Goal: Task Accomplishment & Management: Manage account settings

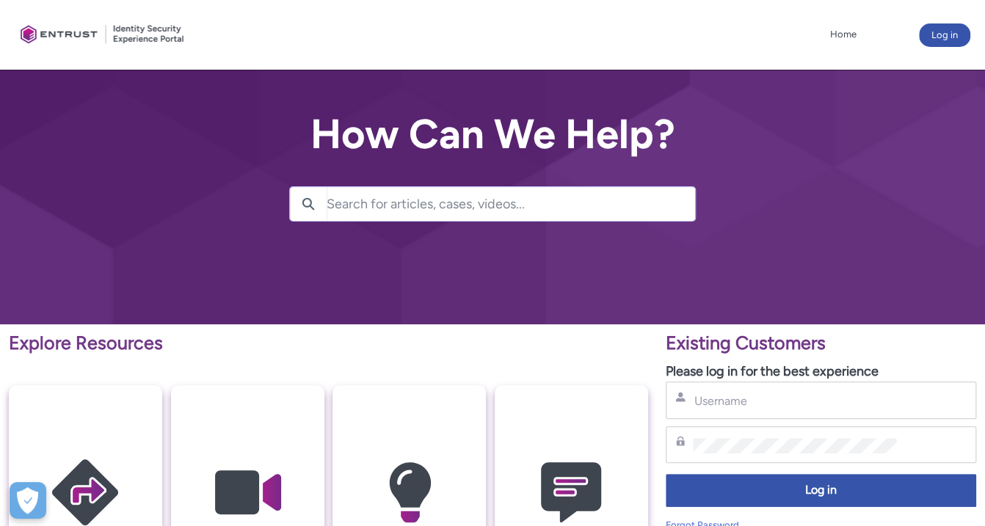
click at [738, 404] on input "Username" at bounding box center [795, 400] width 204 height 15
type input "sebastian.mocioiu@heyblu.ro"
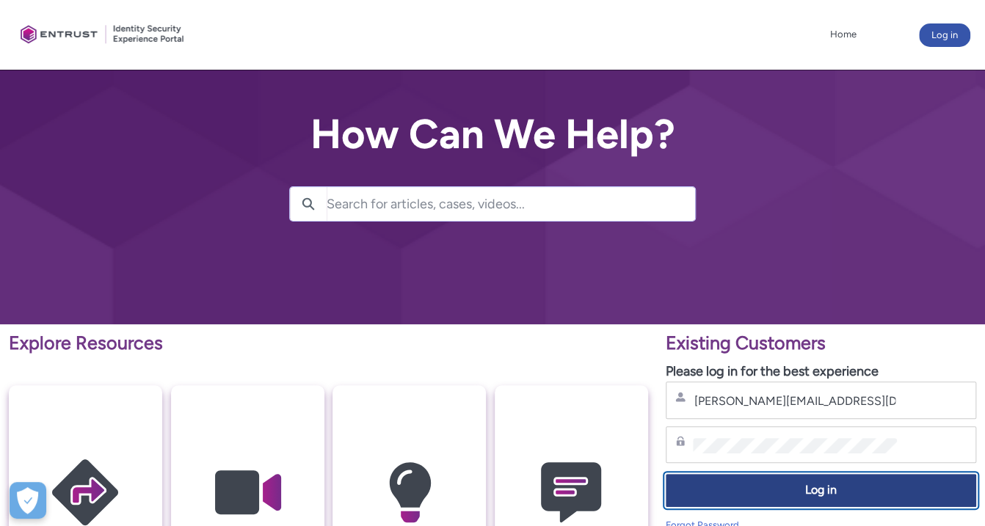
click at [818, 486] on span "Log in" at bounding box center [820, 490] width 291 height 17
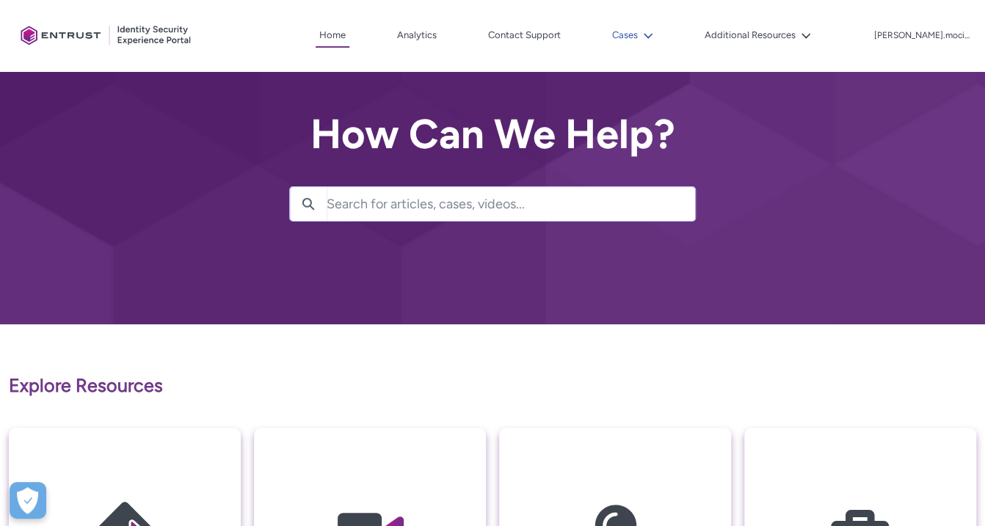
click at [649, 39] on button "Cases" at bounding box center [633, 35] width 48 height 22
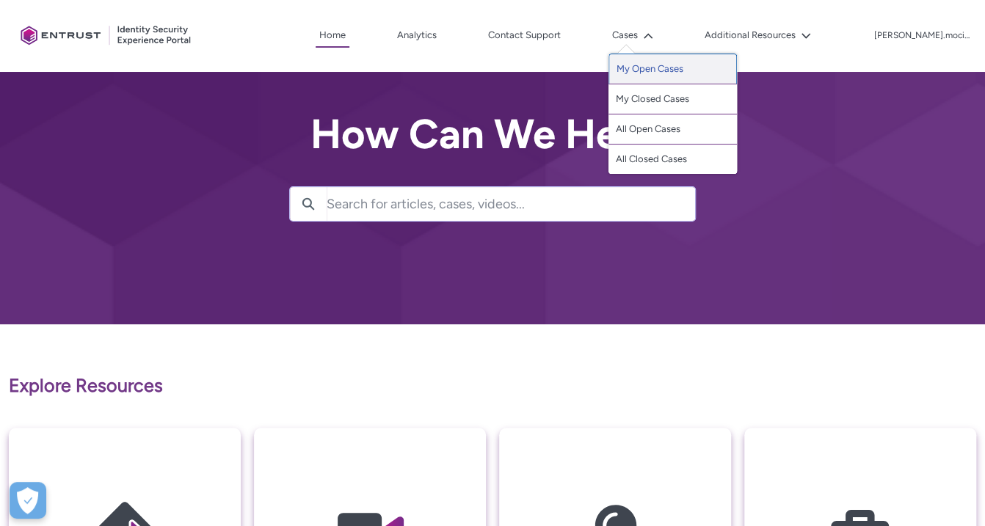
click at [672, 72] on link "My Open Cases" at bounding box center [673, 69] width 128 height 31
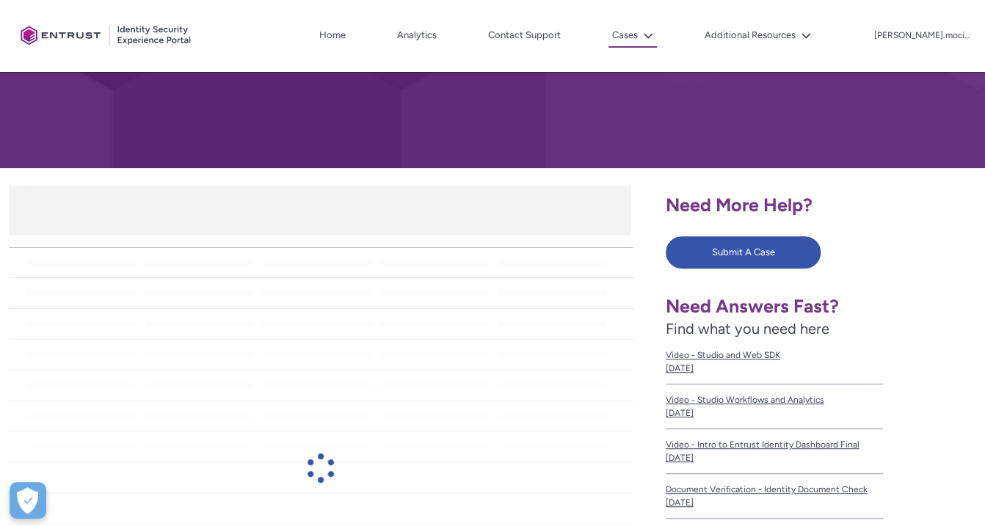
scroll to position [220, 0]
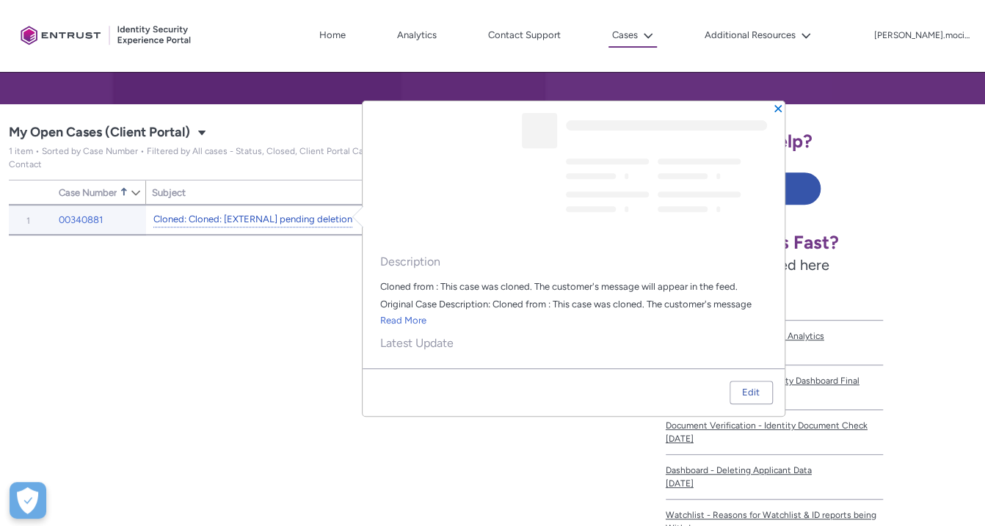
click at [259, 212] on link "Cloned: Cloned: [EXTERNAL] pending deletion" at bounding box center [252, 219] width 199 height 15
type input "121"
type input "350"
type input "104"
type input "163"
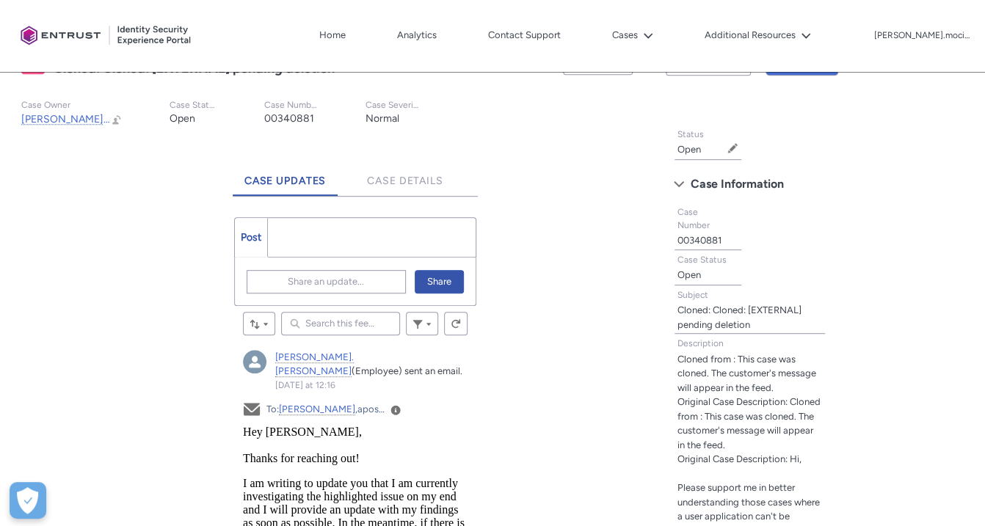
scroll to position [293, 0]
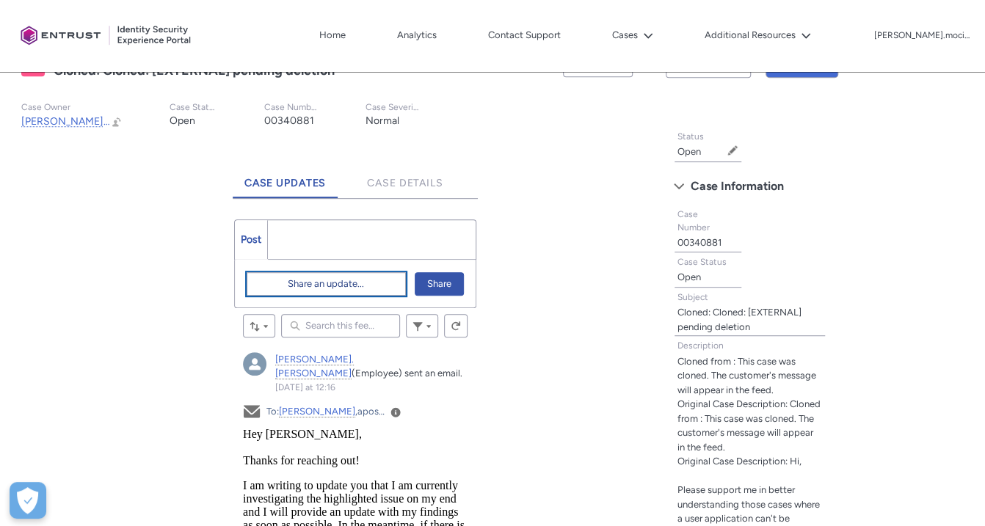
click at [339, 282] on span "Share an update..." at bounding box center [326, 284] width 76 height 22
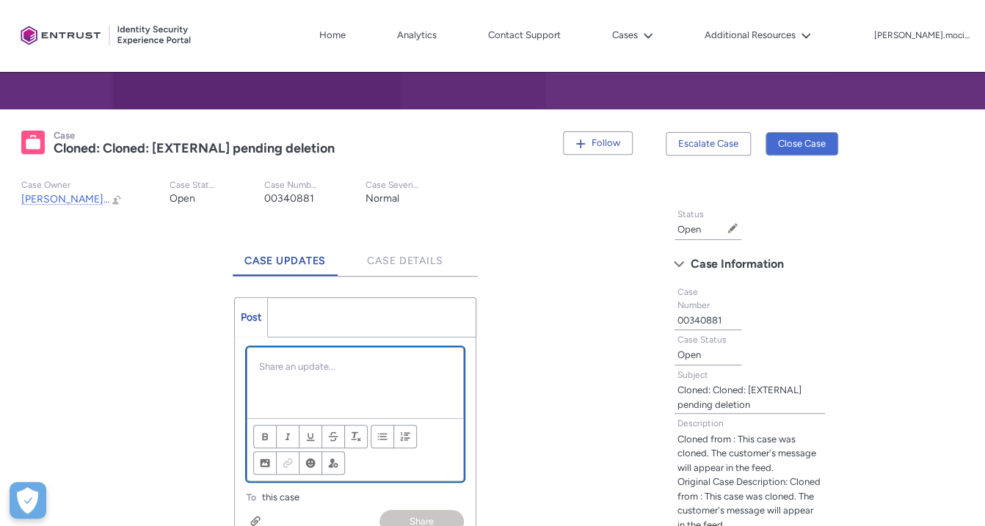
scroll to position [252, 0]
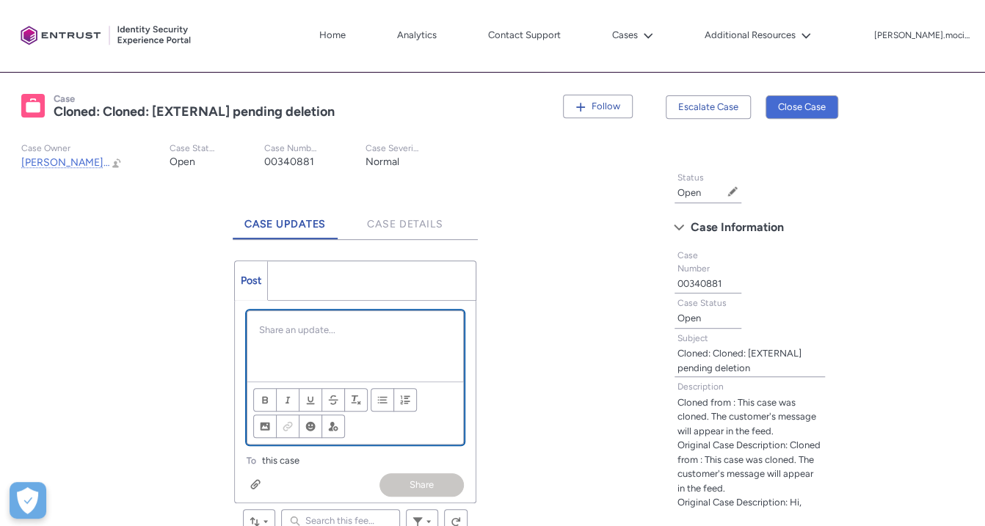
click at [302, 336] on div "Chatter Publisher" at bounding box center [355, 346] width 216 height 70
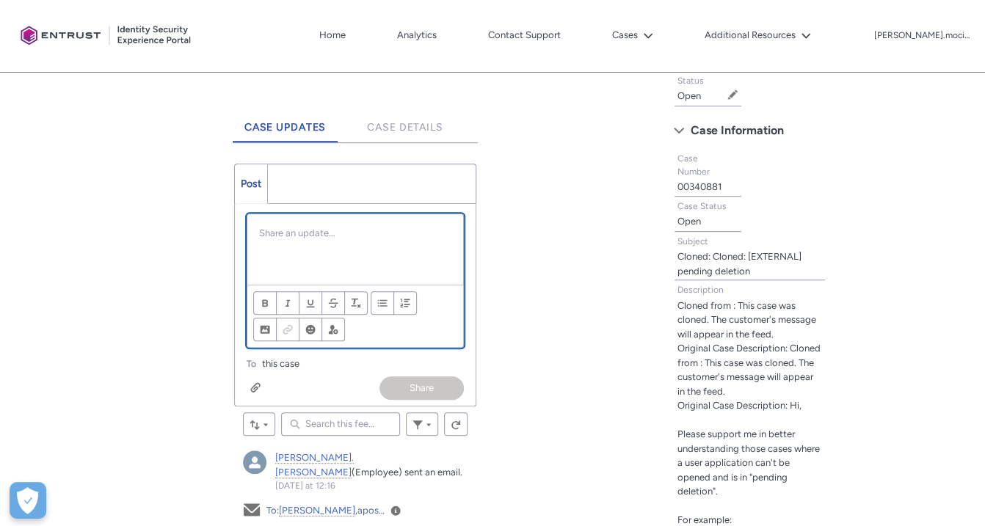
scroll to position [325, 0]
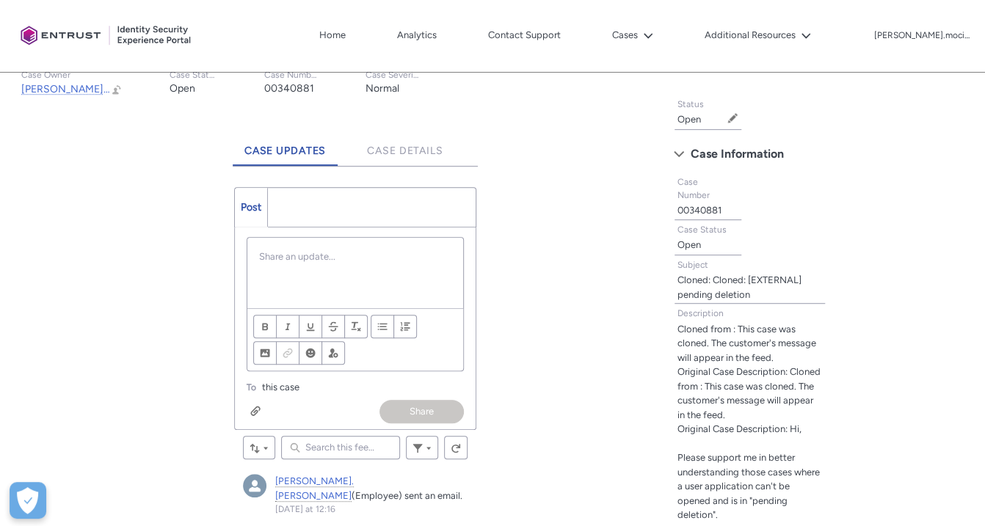
click at [313, 218] on ul "Post More" at bounding box center [355, 207] width 242 height 40
click at [406, 148] on span "Case Details" at bounding box center [405, 151] width 76 height 12
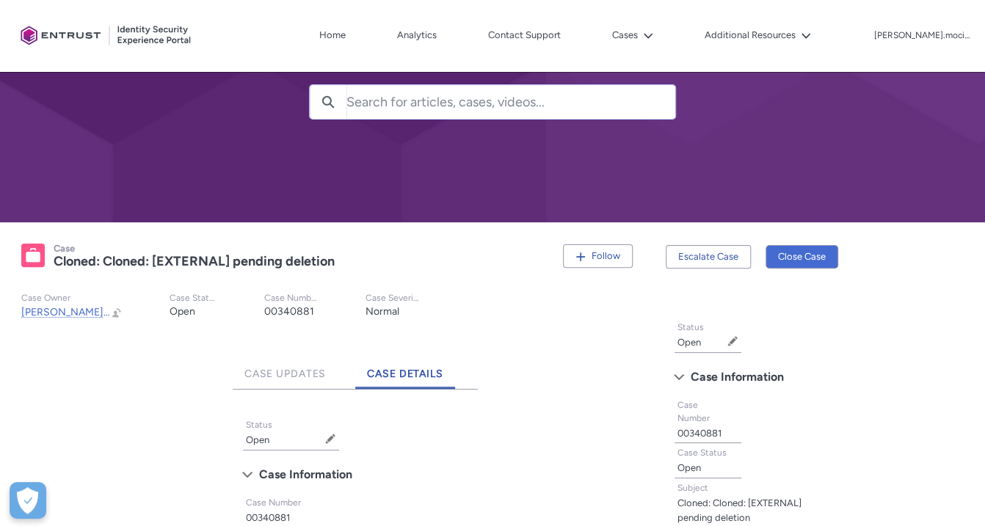
scroll to position [173, 0]
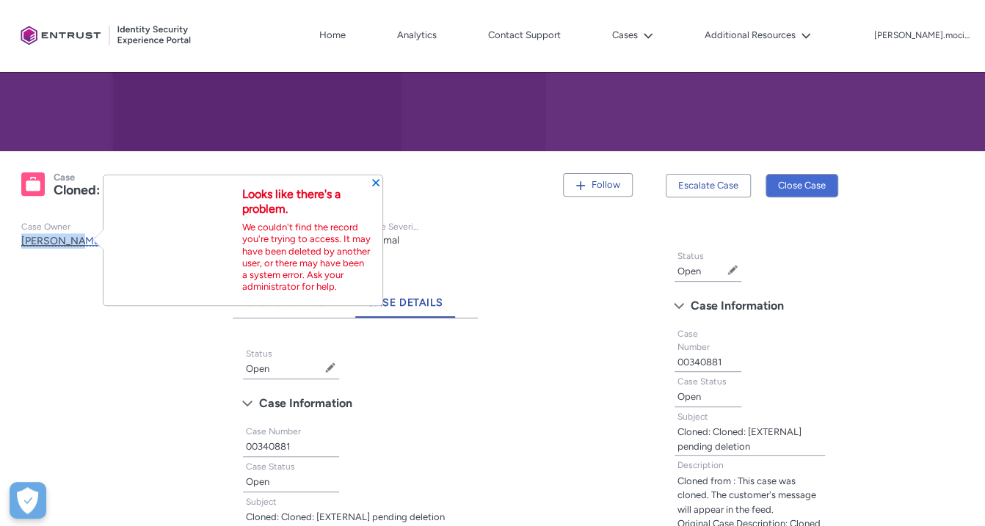
drag, startPoint x: 23, startPoint y: 237, endPoint x: 71, endPoint y: 237, distance: 48.4
click at [71, 237] on slot "Case Owner [PERSON_NAME].[PERSON_NAME] Open [PERSON_NAME].[PERSON_NAME] Preview…" at bounding box center [329, 235] width 638 height 51
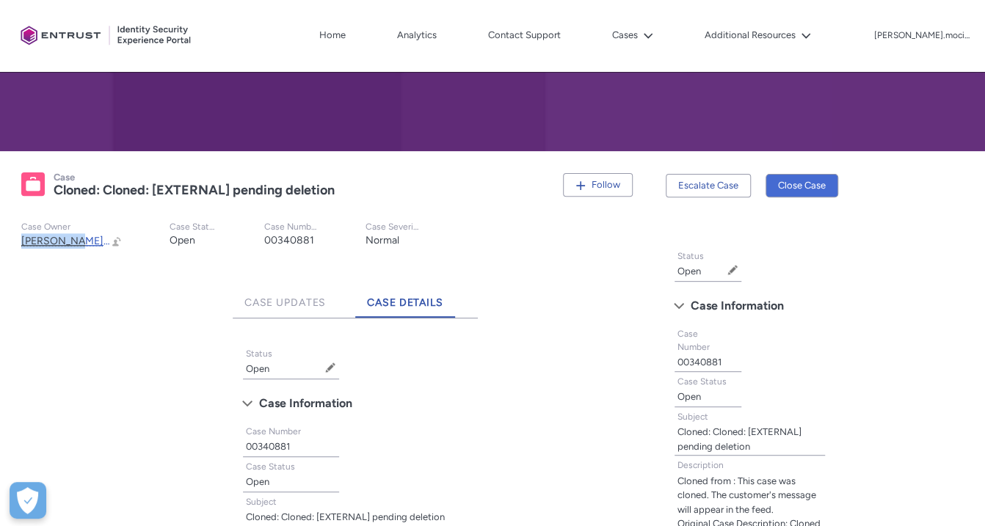
copy span "[PERSON_NAME].r"
